Goal: Transaction & Acquisition: Download file/media

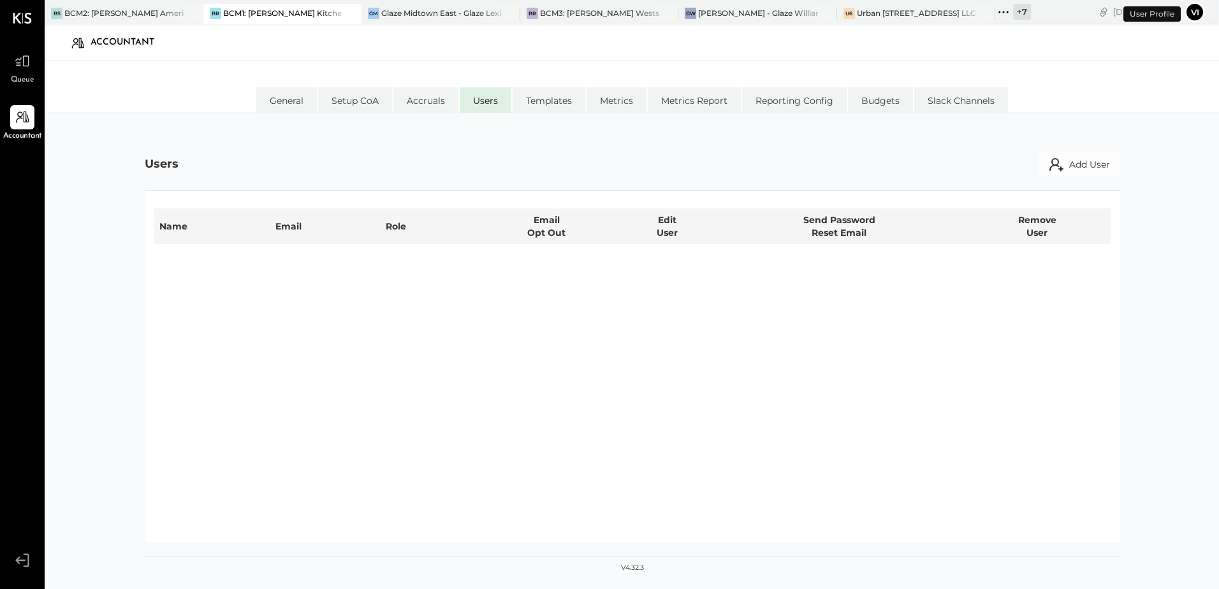
select select "**********"
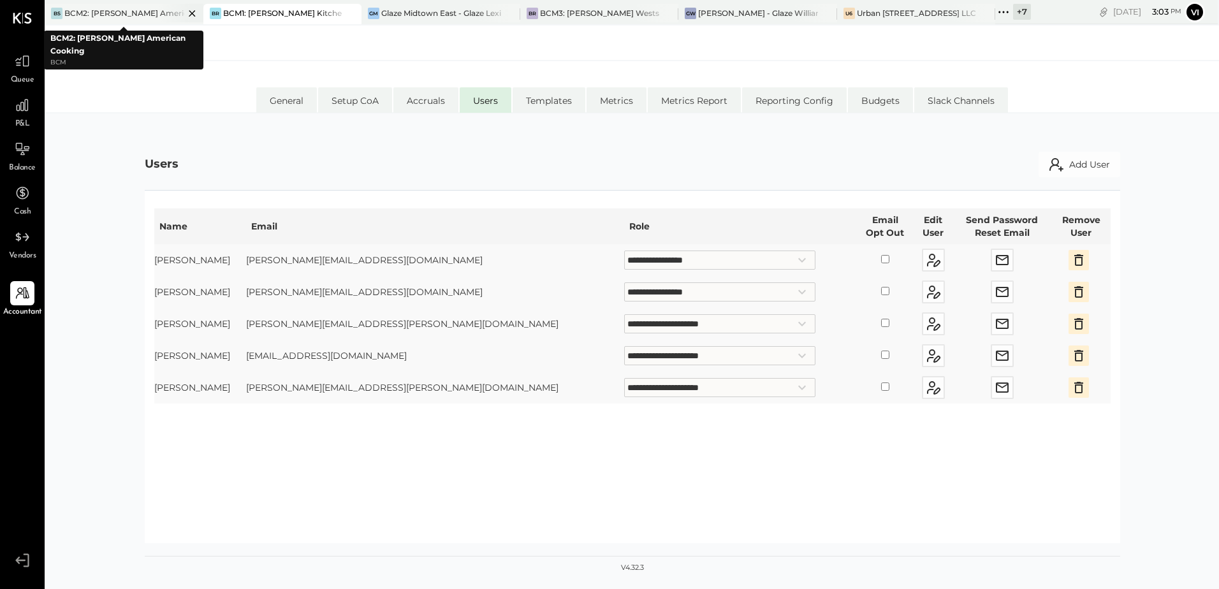
click at [137, 17] on div "BCM2: [PERSON_NAME] American Cooking" at bounding box center [124, 13] width 120 height 11
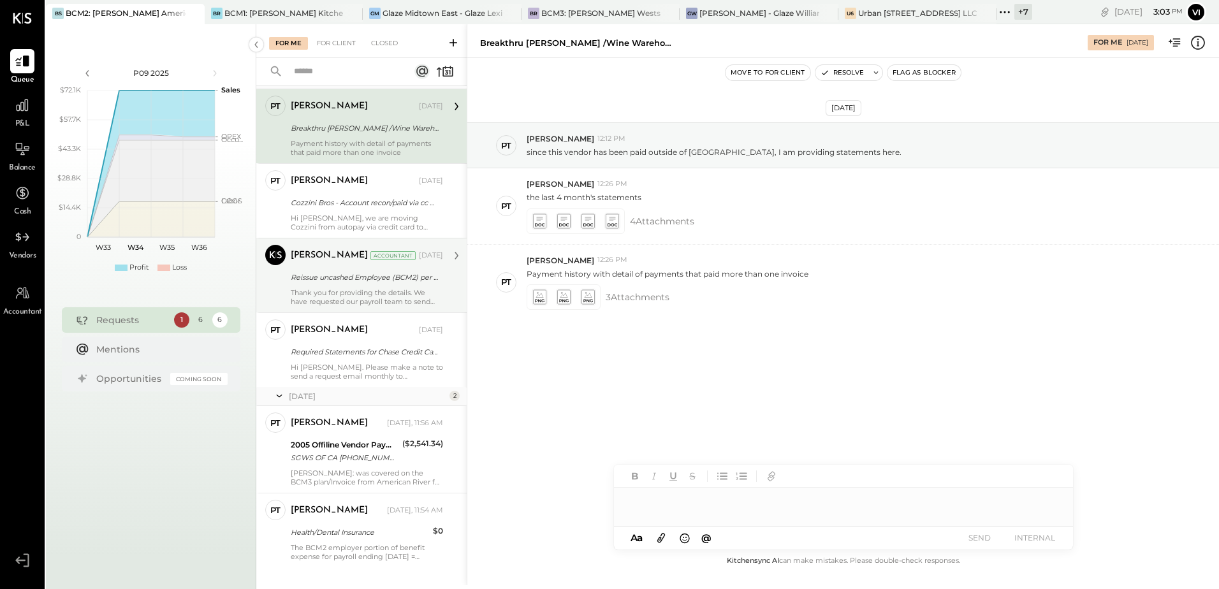
scroll to position [52, 0]
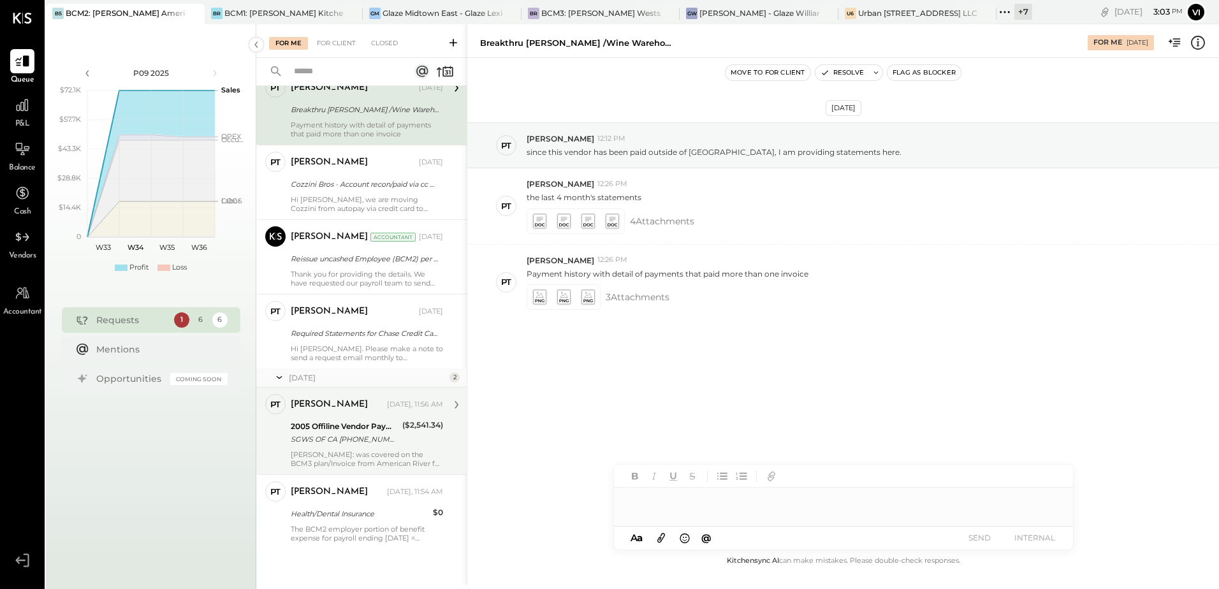
click at [317, 398] on div "[PERSON_NAME]" at bounding box center [329, 404] width 77 height 13
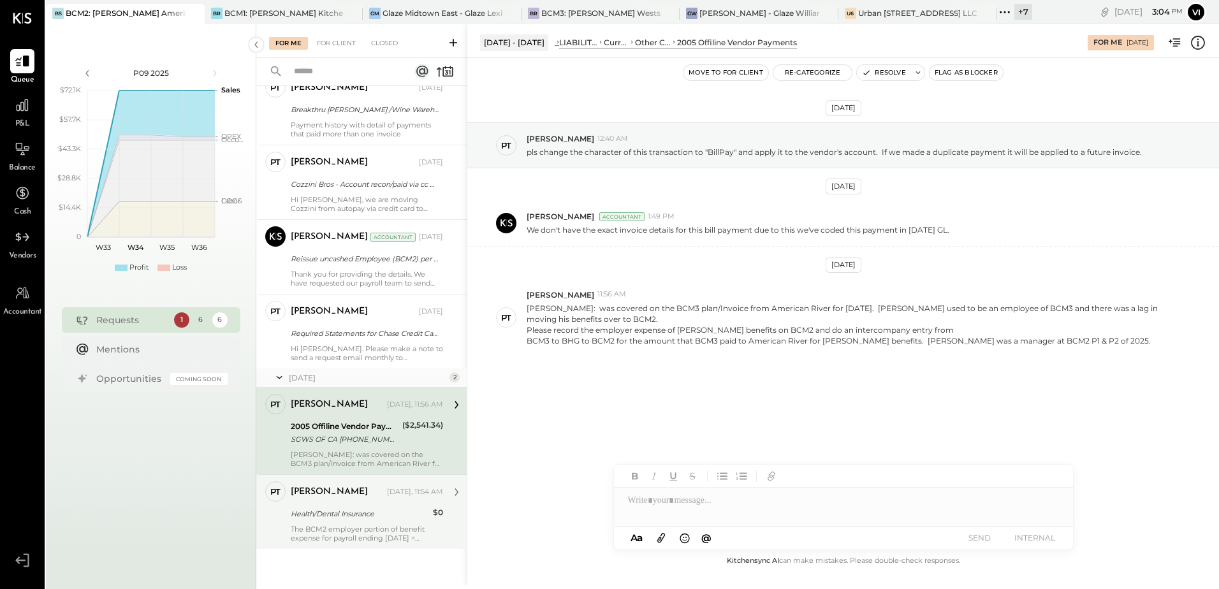
click at [333, 533] on div "The BCM2 employer portion of benefit expense for payroll ending [DATE] = $428.5…" at bounding box center [367, 534] width 152 height 18
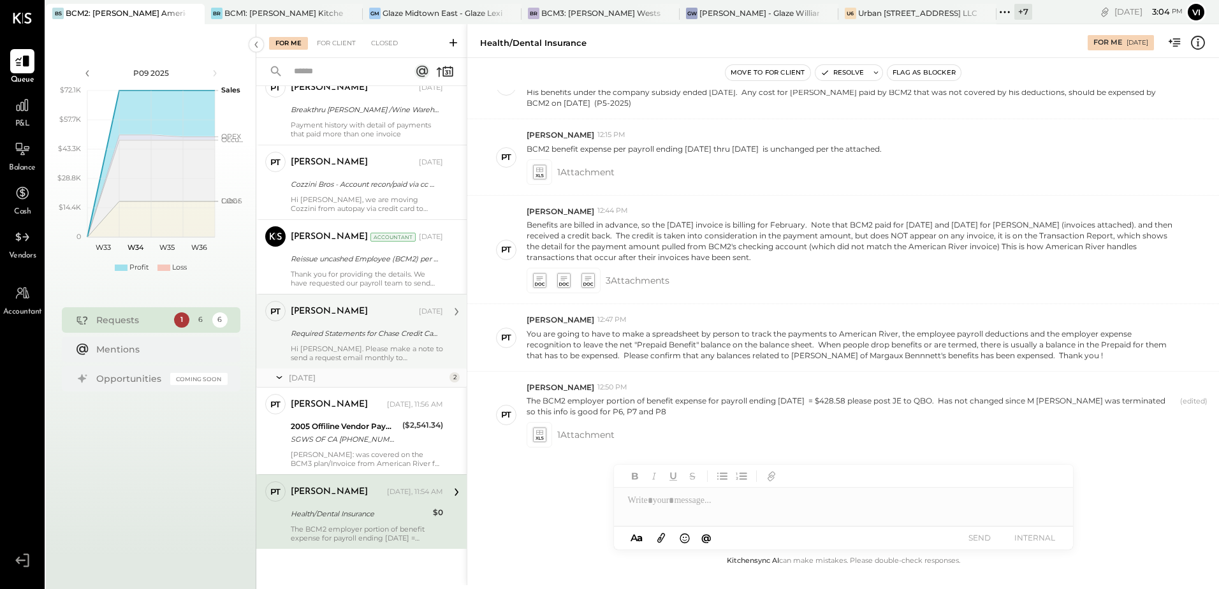
click at [344, 434] on div "SGWS OF CA [PHONE_NUMBER] FL305-625-4171" at bounding box center [345, 439] width 108 height 13
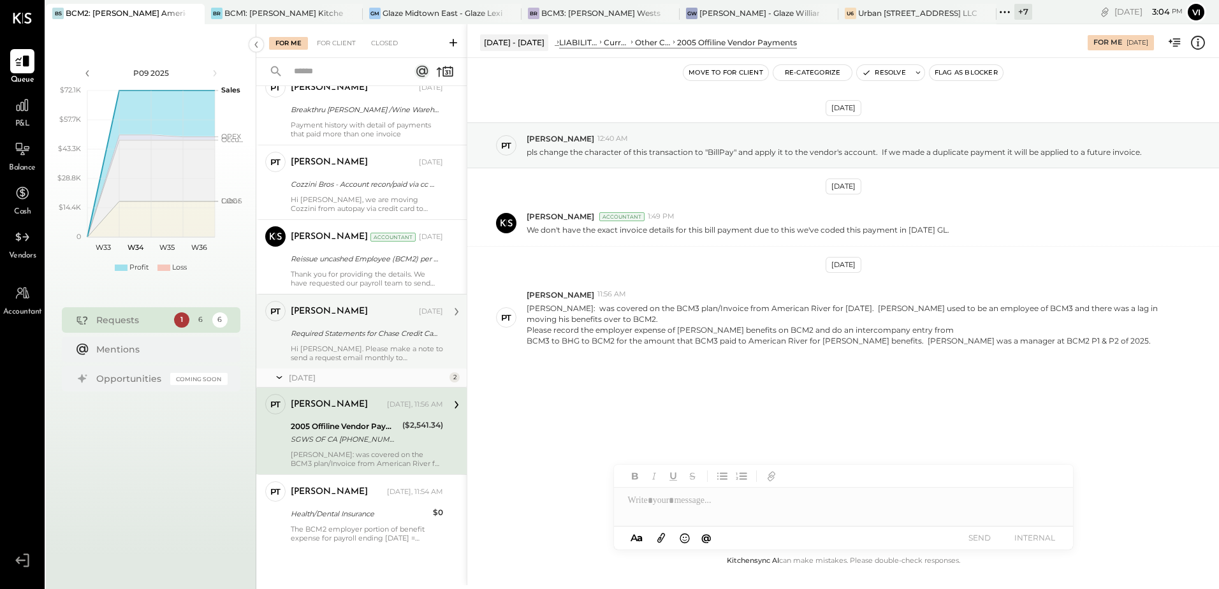
click at [348, 329] on div "Required Statements for Chase Credit Card# 3188 for Aug-25!" at bounding box center [365, 333] width 149 height 13
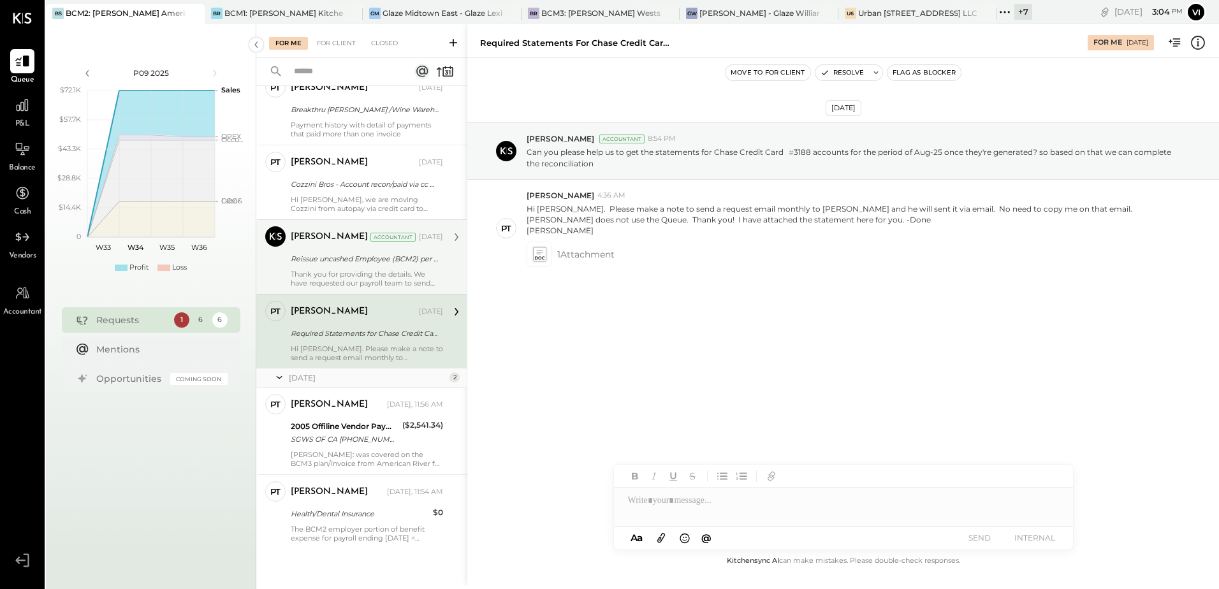
click at [346, 275] on div "Thank you for providing the details. We have requested our payroll team to send…" at bounding box center [367, 279] width 152 height 18
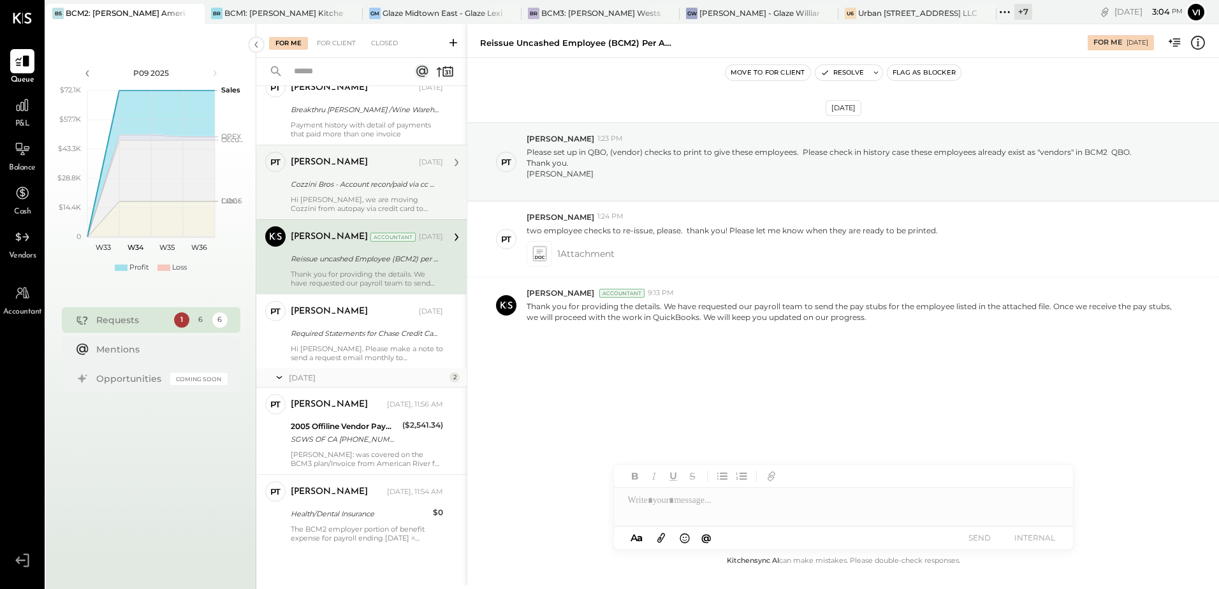
click at [340, 188] on div "Cozzini Bros - Account recon/paid via cc moving to MEEP" at bounding box center [365, 184] width 149 height 13
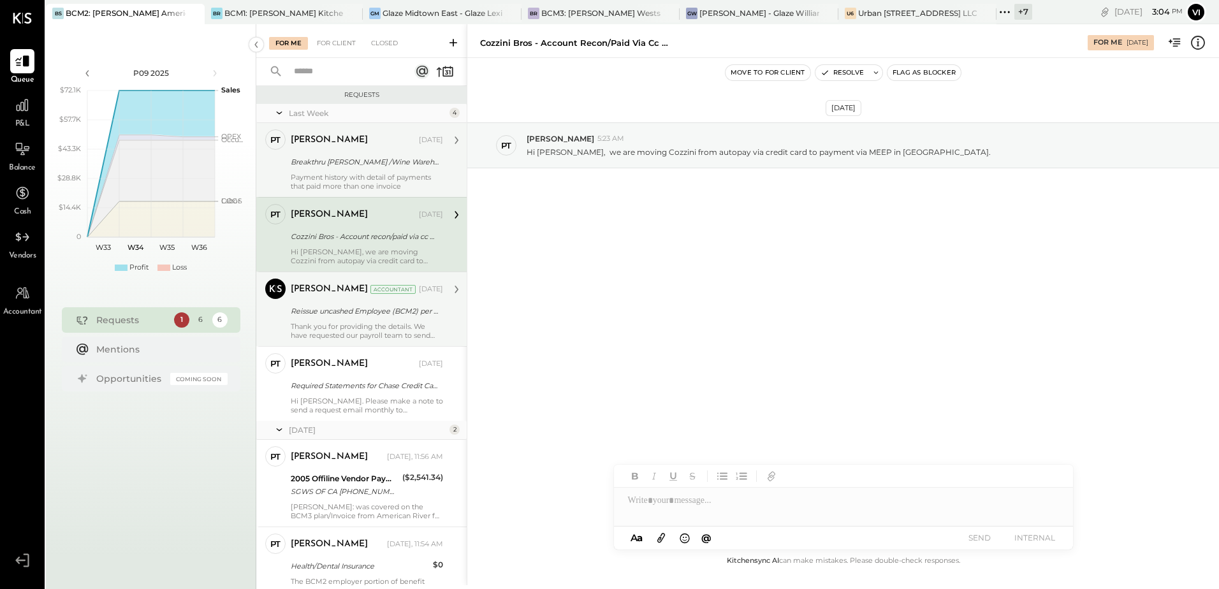
click at [363, 162] on div "Breakthru [PERSON_NAME] /Wine Warehouse - vendor statements" at bounding box center [365, 162] width 149 height 13
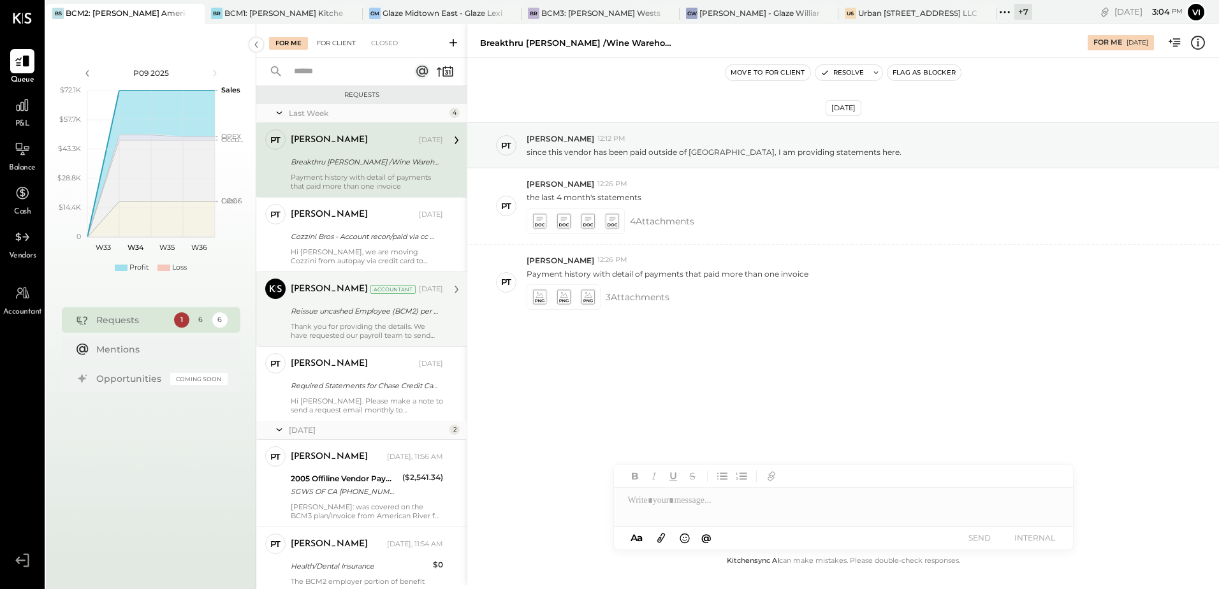
click at [330, 45] on div "For Client" at bounding box center [336, 43] width 52 height 13
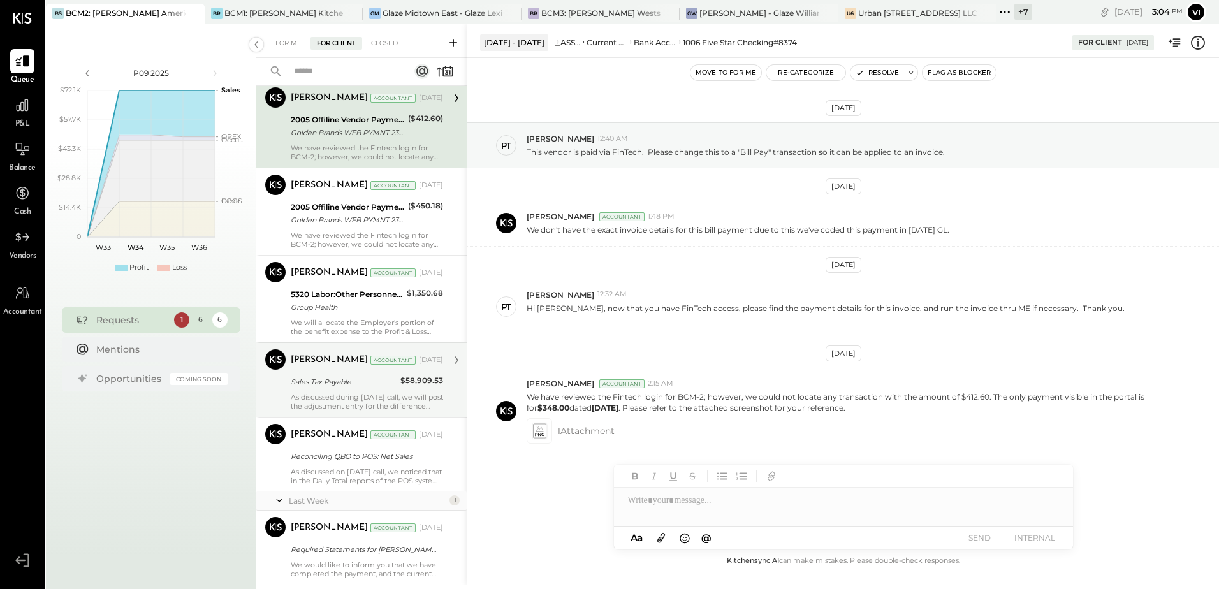
scroll to position [78, 0]
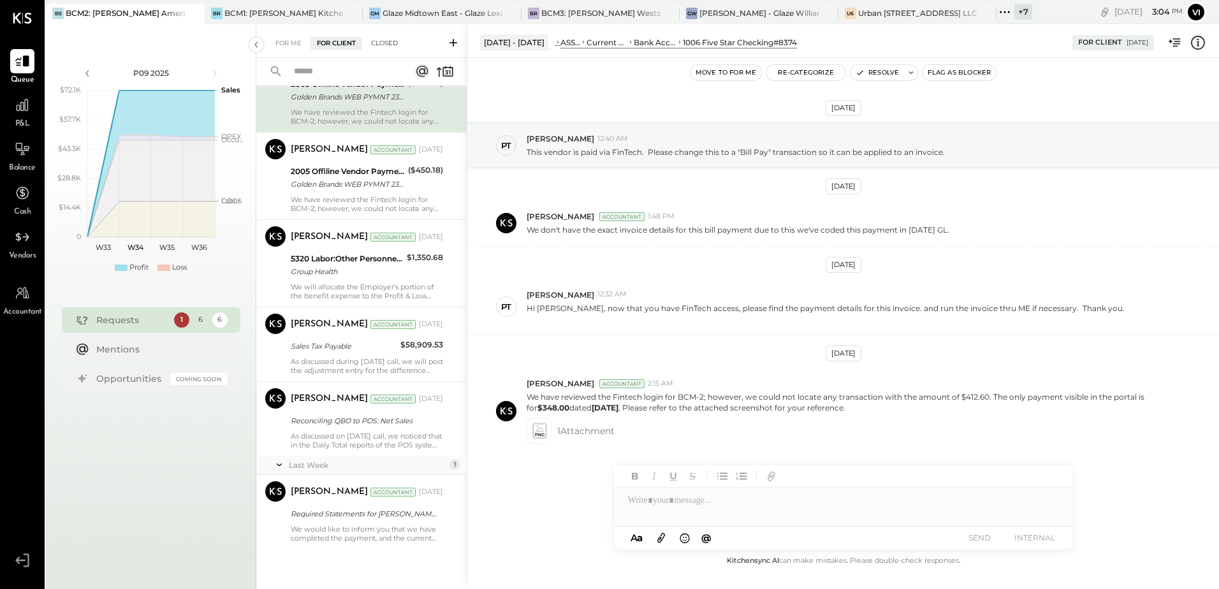
click at [397, 44] on div "Closed" at bounding box center [385, 43] width 40 height 13
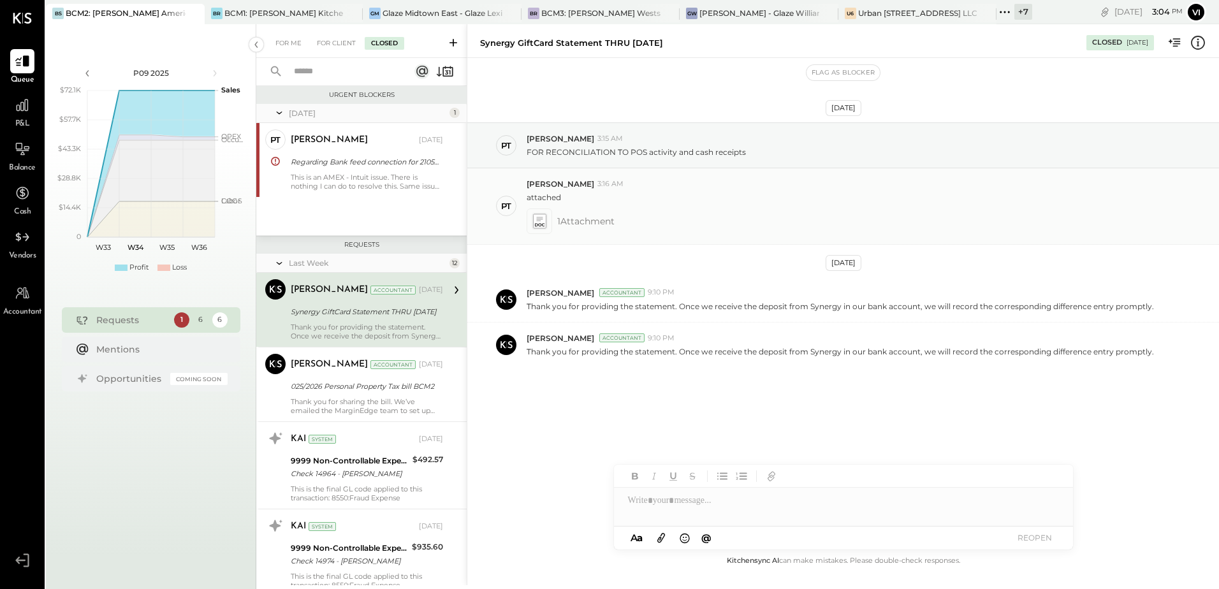
click at [543, 231] on div at bounding box center [540, 221] width 26 height 26
click at [542, 220] on icon at bounding box center [538, 221] width 13 height 15
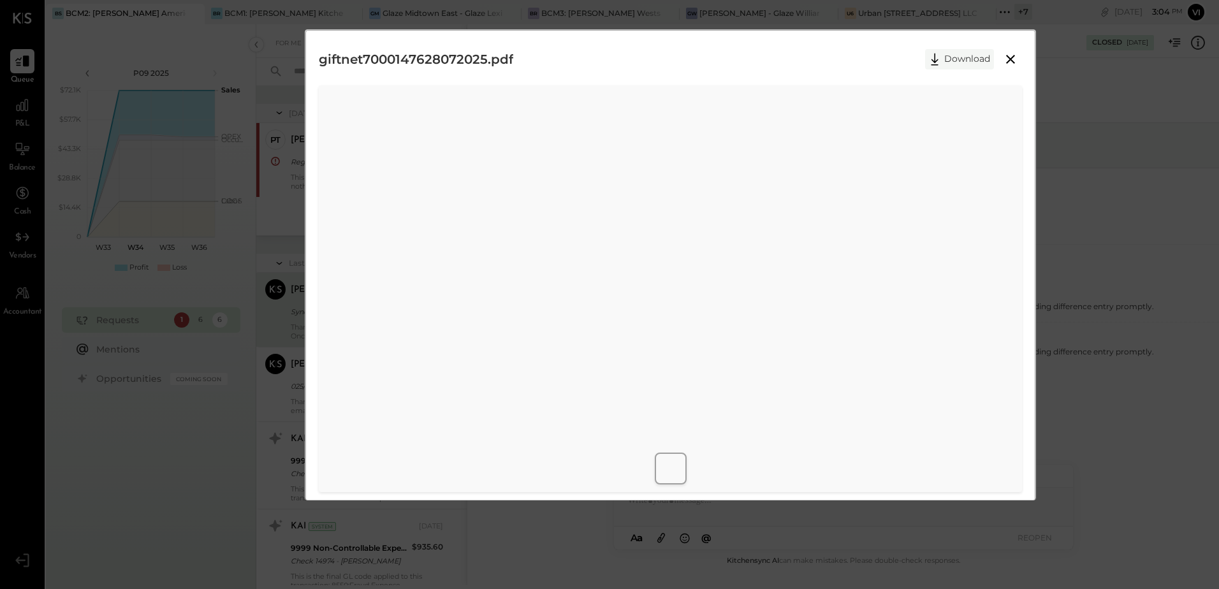
click at [945, 59] on button "Download" at bounding box center [959, 59] width 69 height 20
drag, startPoint x: 759, startPoint y: 70, endPoint x: 779, endPoint y: 68, distance: 20.6
click at [759, 70] on div "giftnet7000147628072025.pdf Download" at bounding box center [670, 59] width 703 height 32
click at [1007, 59] on icon at bounding box center [1010, 59] width 15 height 15
